Goal: Information Seeking & Learning: Learn about a topic

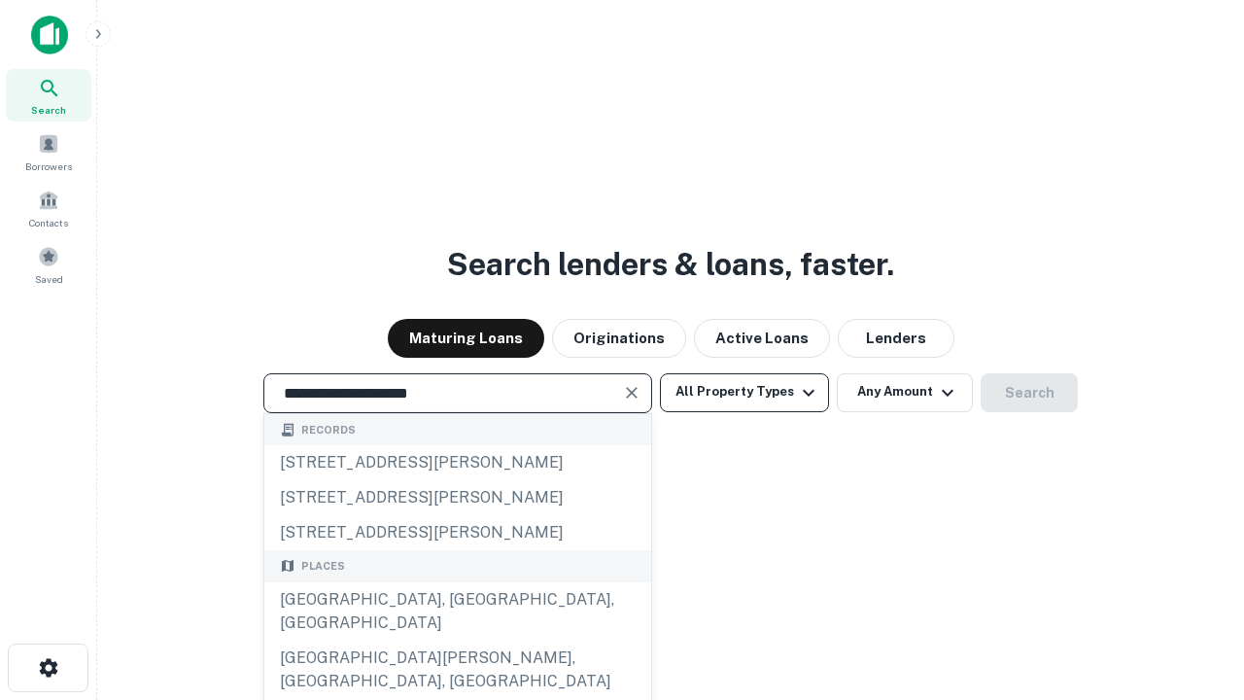
click at [457, 640] on div "[GEOGRAPHIC_DATA], [GEOGRAPHIC_DATA], [GEOGRAPHIC_DATA]" at bounding box center [457, 611] width 387 height 58
click at [744, 392] on button "All Property Types" at bounding box center [744, 392] width 169 height 39
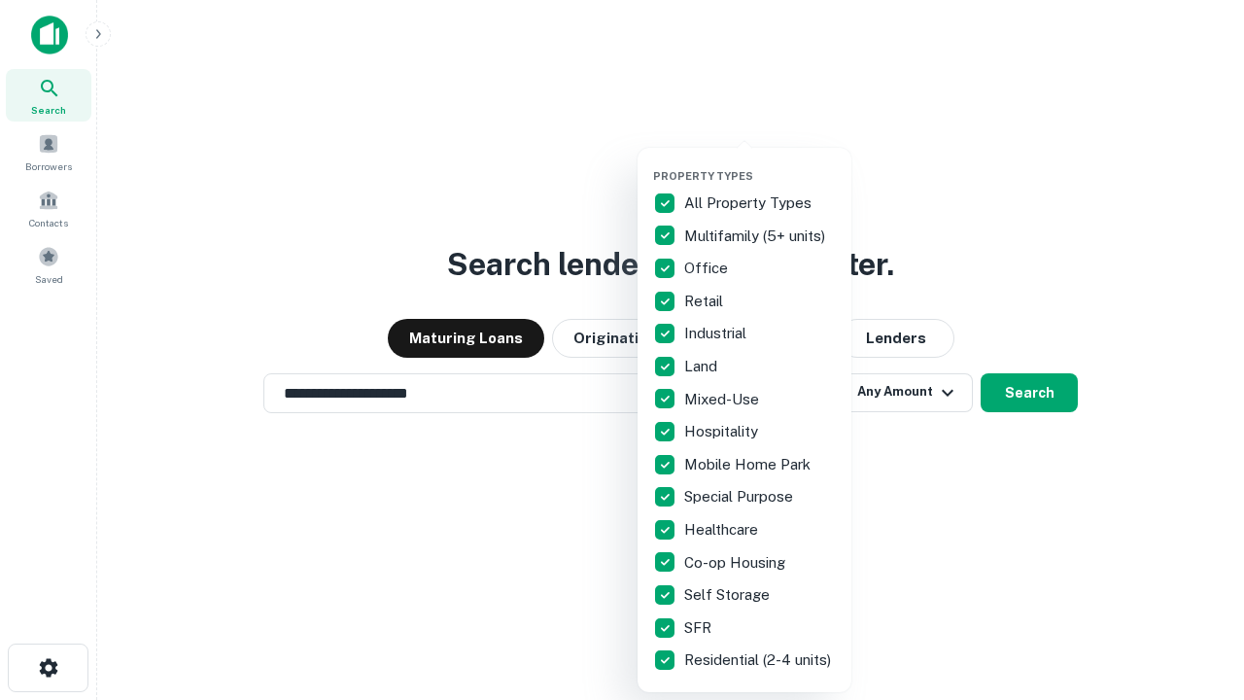
type input "**********"
click at [760, 163] on button "button" at bounding box center [760, 163] width 214 height 1
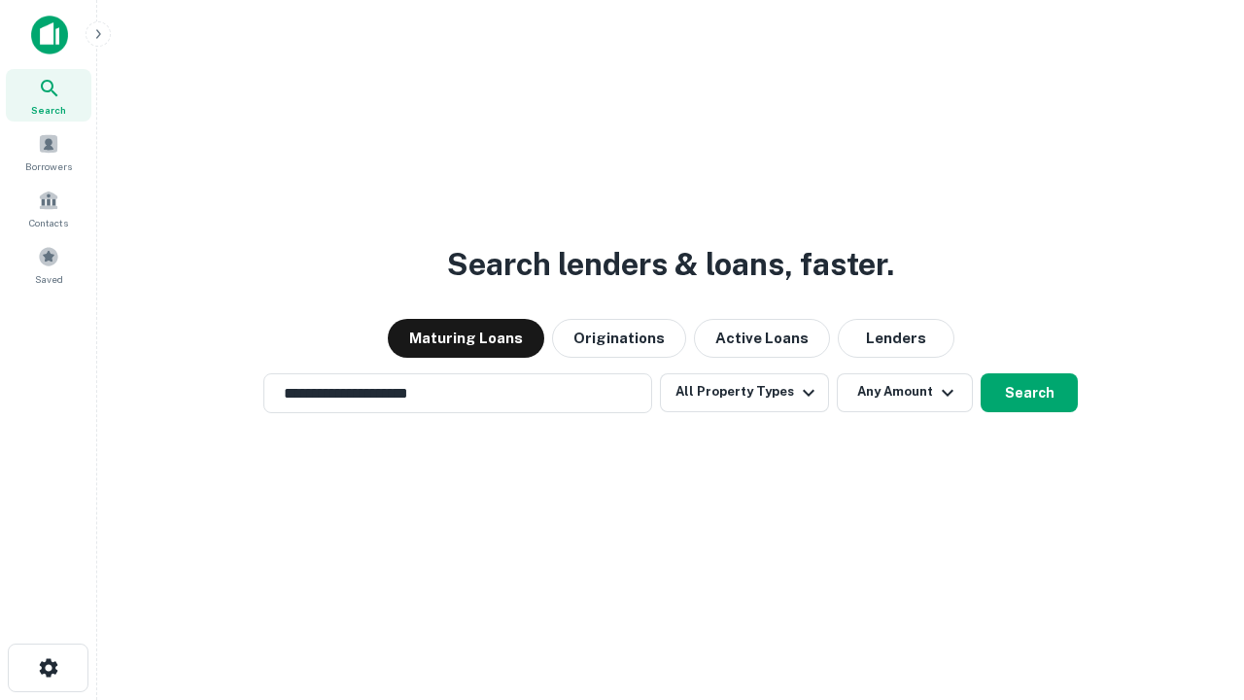
scroll to position [12, 234]
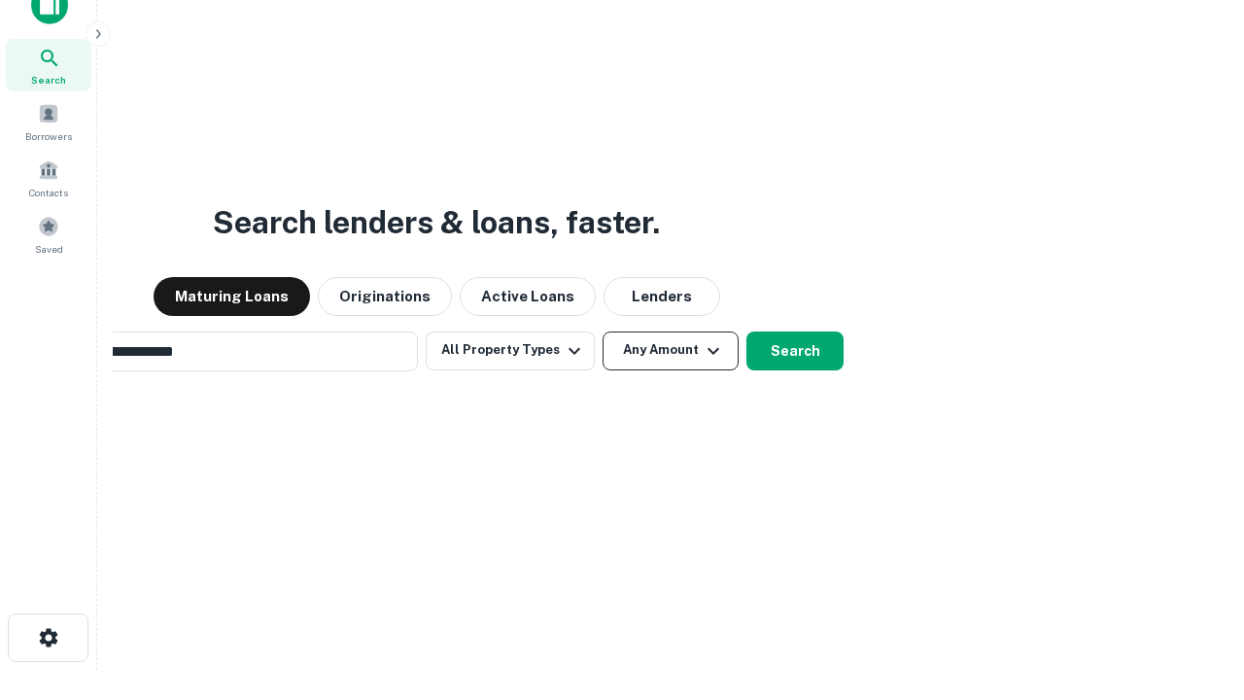
click at [603, 331] on button "Any Amount" at bounding box center [671, 350] width 136 height 39
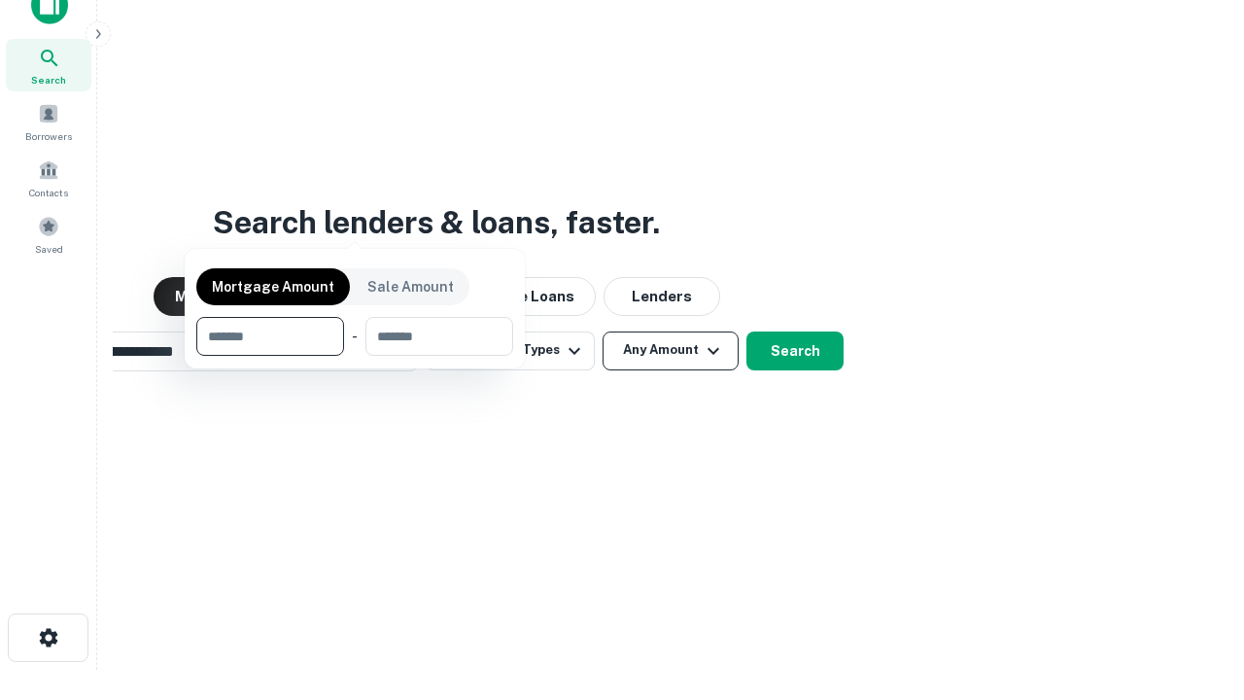
scroll to position [31, 0]
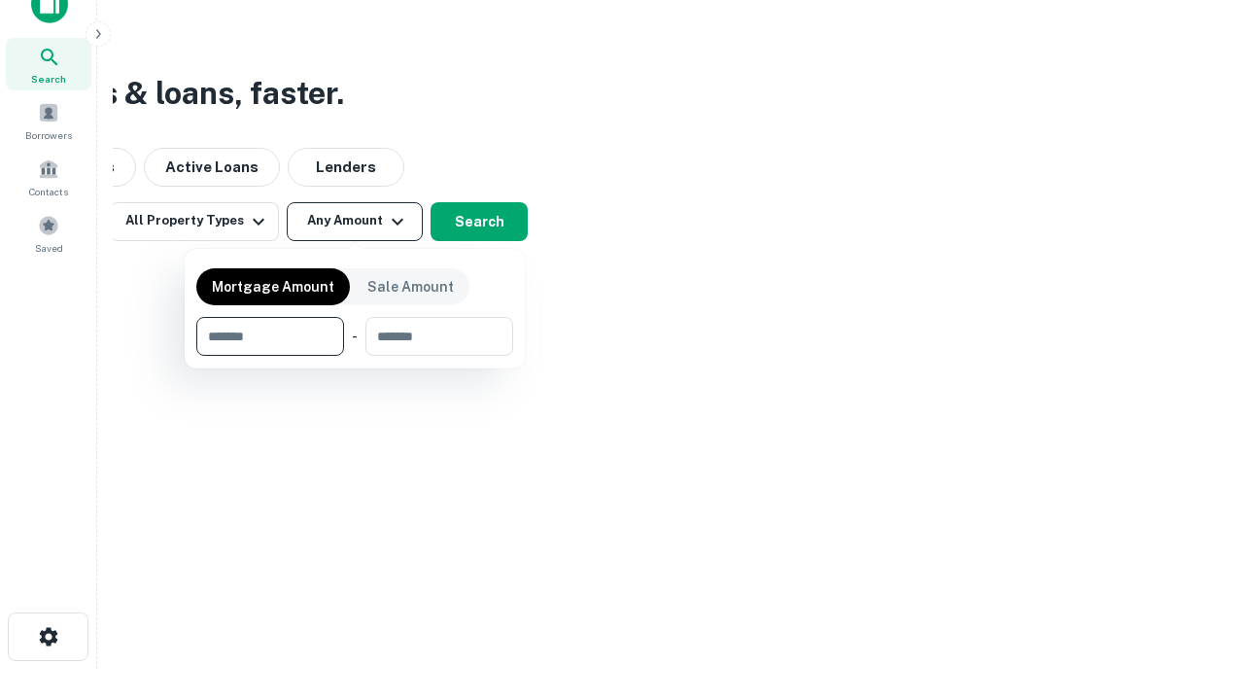
type input "*******"
click at [355, 356] on button "button" at bounding box center [354, 356] width 317 height 1
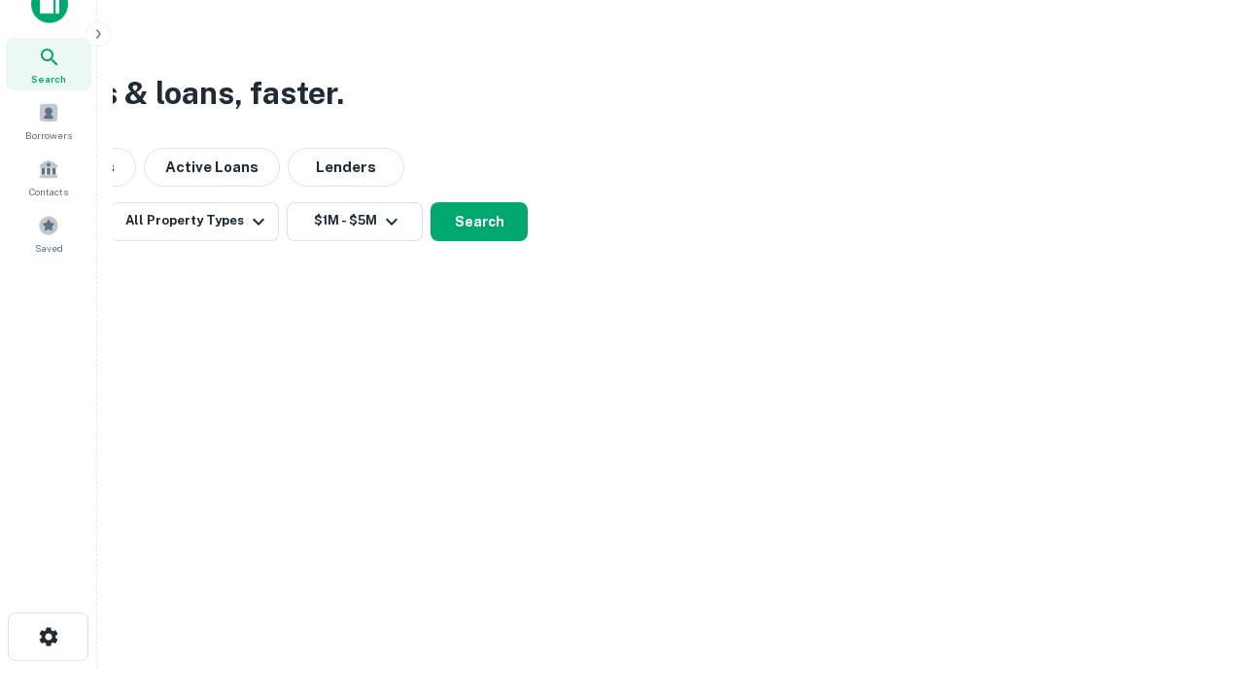
scroll to position [30, 0]
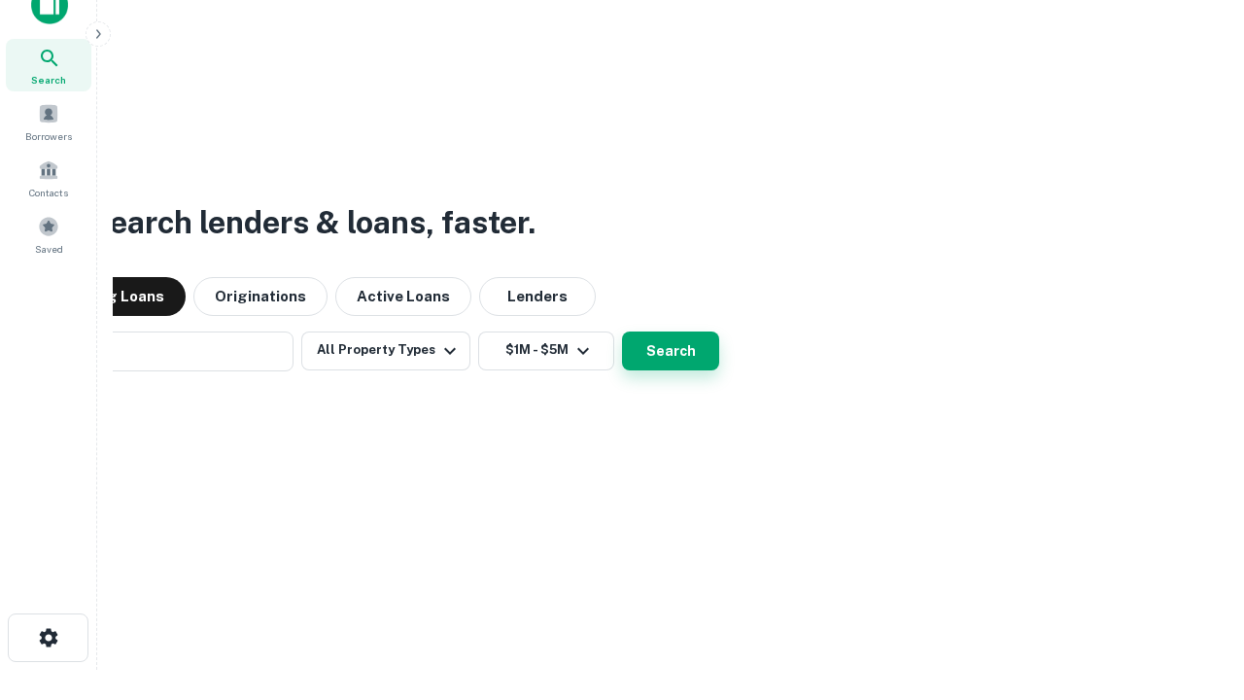
click at [622, 331] on button "Search" at bounding box center [670, 350] width 97 height 39
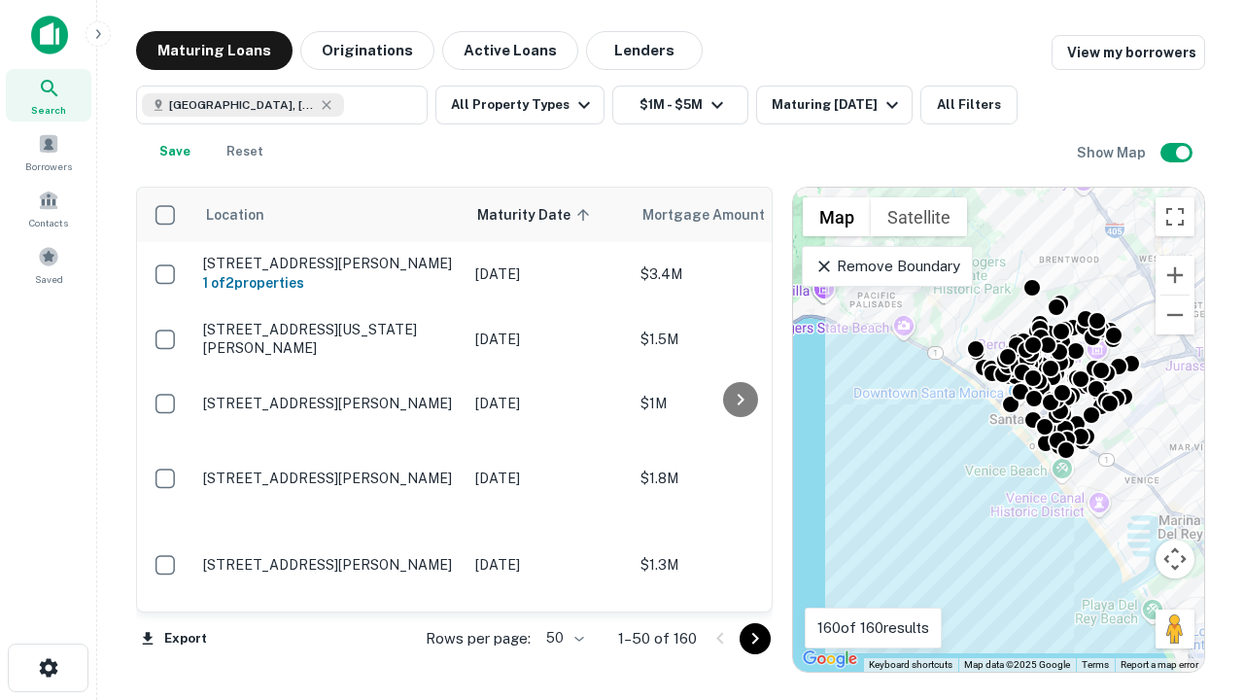
click at [562, 638] on body "Search Borrowers Contacts Saved Maturing Loans Originations Active Loans Lender…" at bounding box center [622, 350] width 1244 height 700
click at [563, 589] on li "25" at bounding box center [562, 588] width 56 height 35
